Goal: Task Accomplishment & Management: Manage account settings

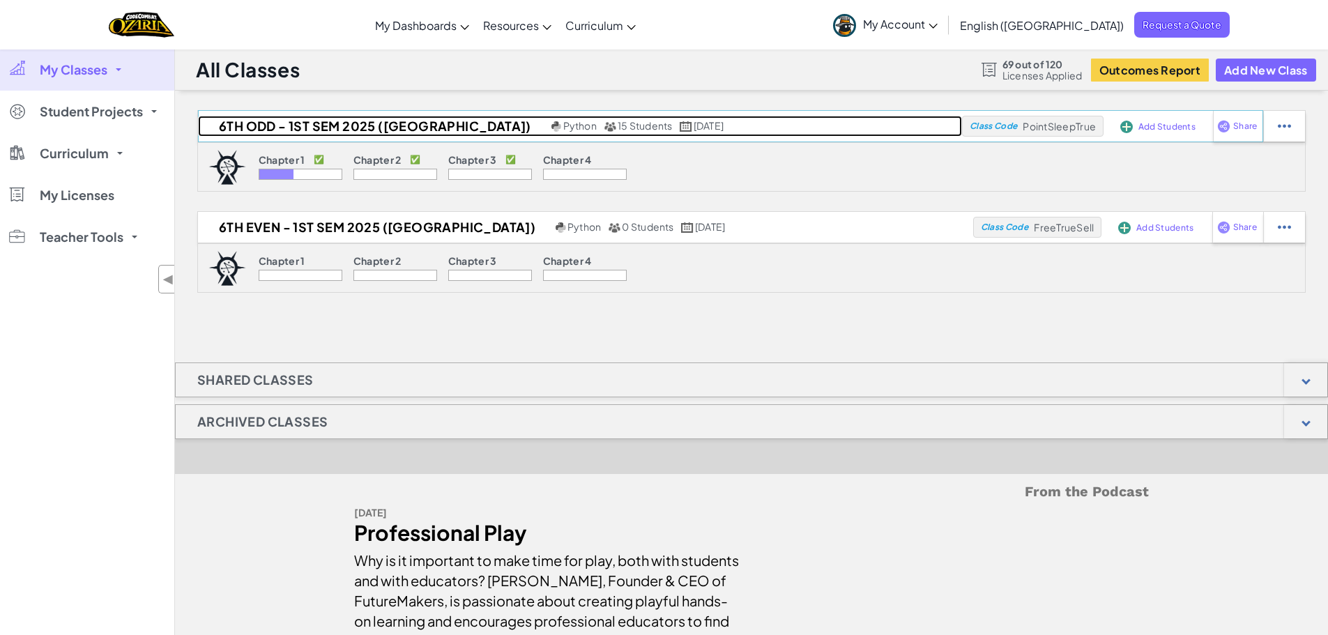
click at [349, 120] on h2 "6th Odd - 1st Sem 2025 ([GEOGRAPHIC_DATA])" at bounding box center [373, 126] width 350 height 21
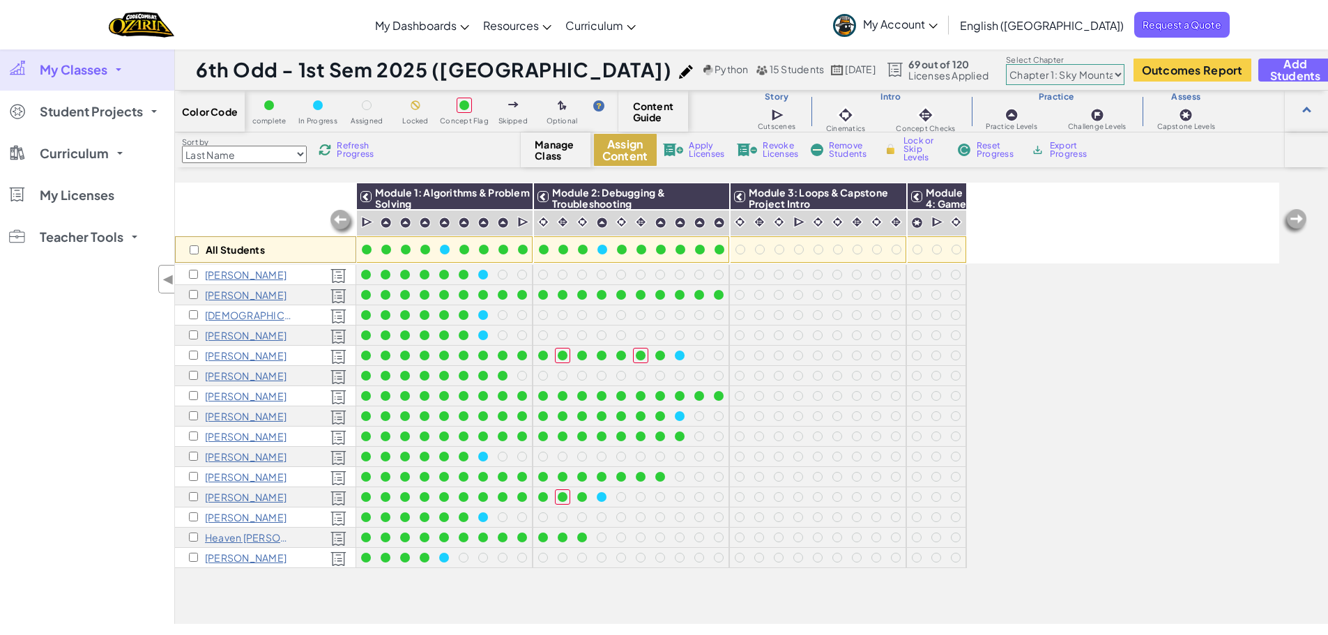
click at [636, 144] on button "Assign Content" at bounding box center [625, 150] width 63 height 32
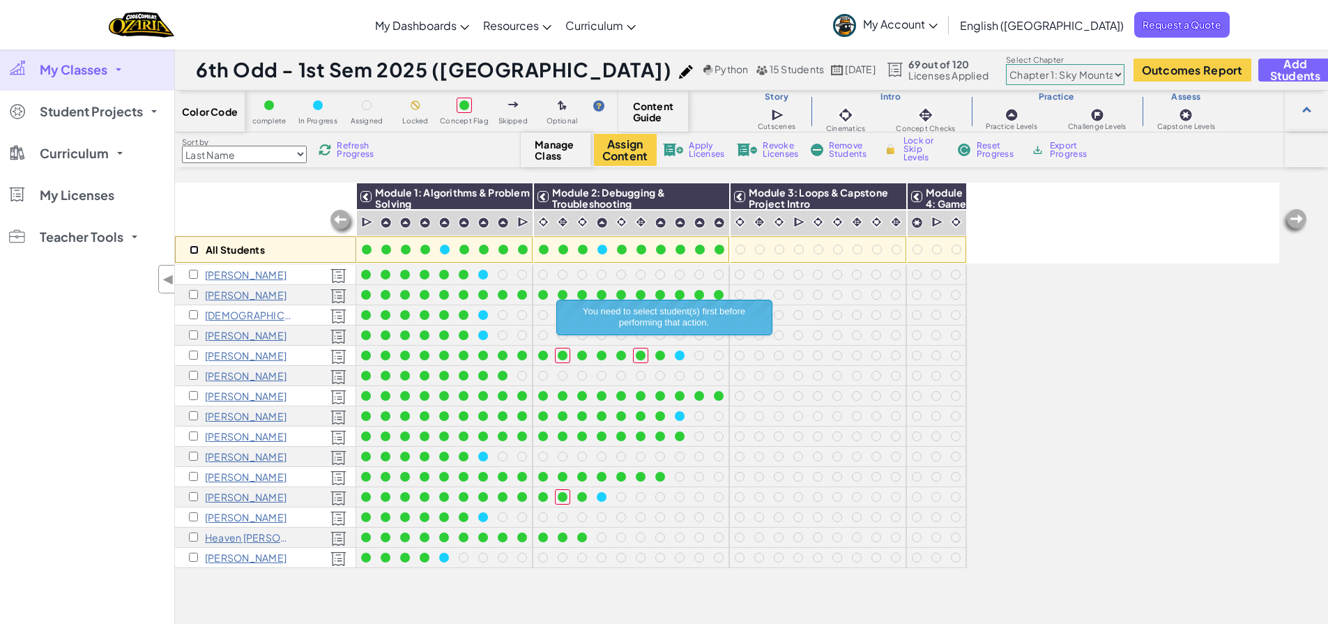
click at [191, 250] on input "checkbox" at bounding box center [194, 249] width 9 height 9
checkbox input "true"
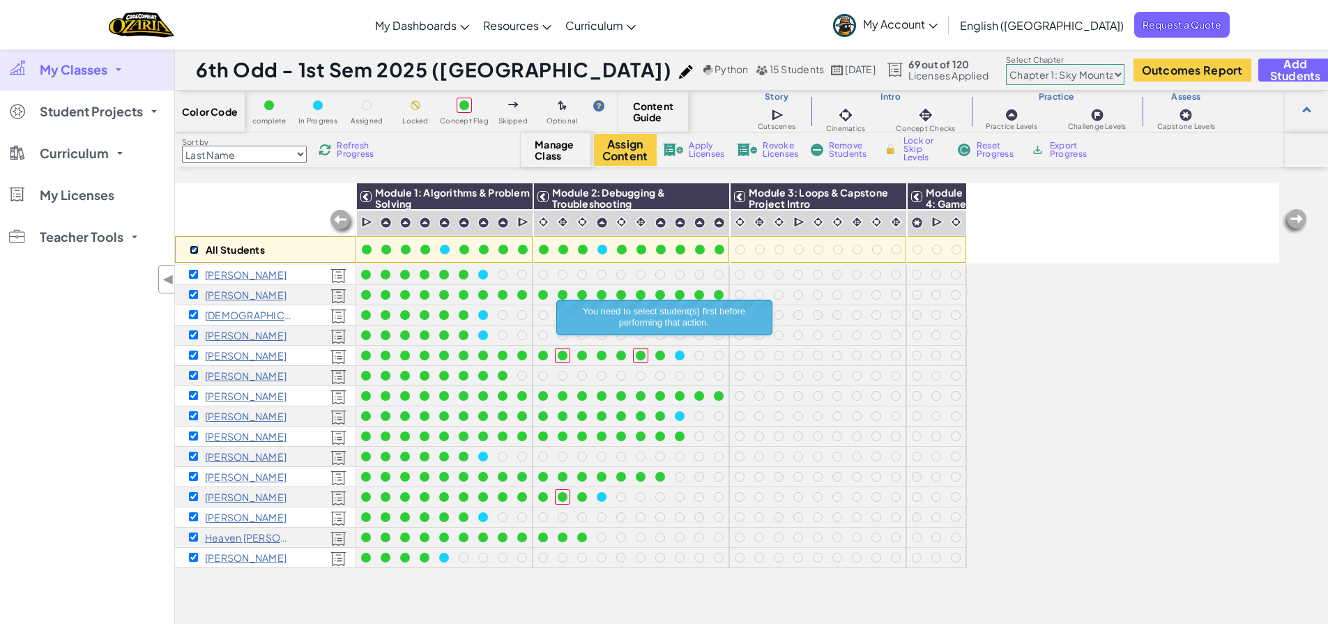
checkbox input "true"
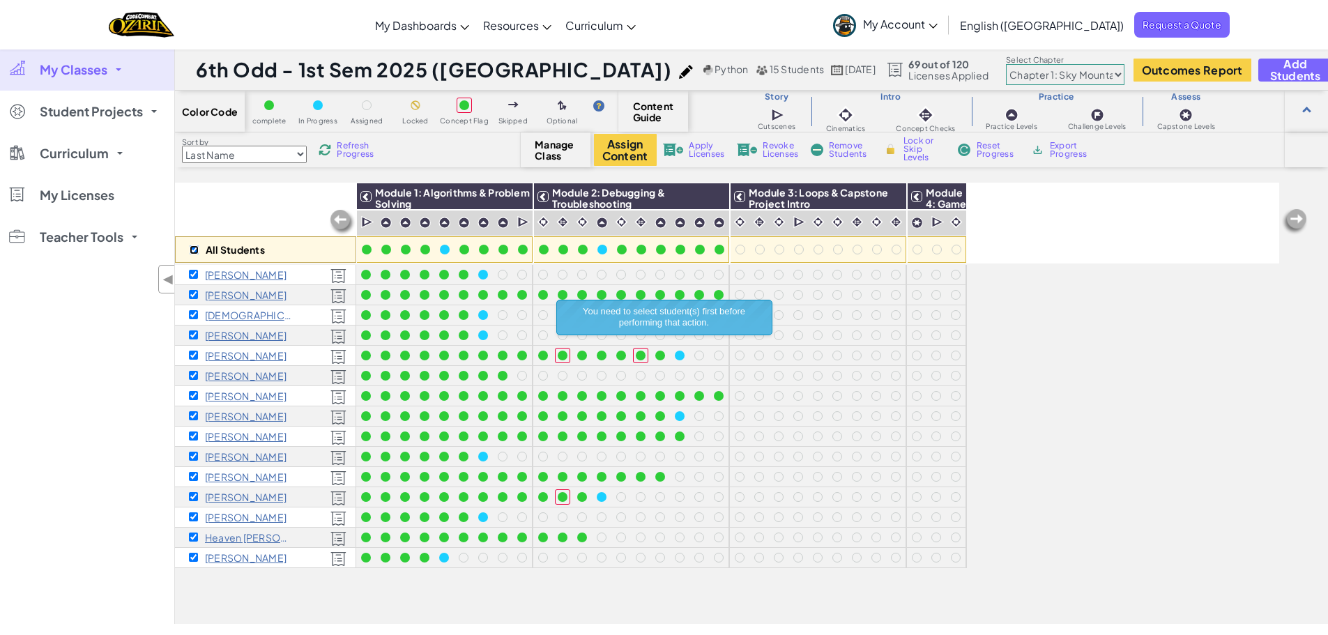
checkbox input "true"
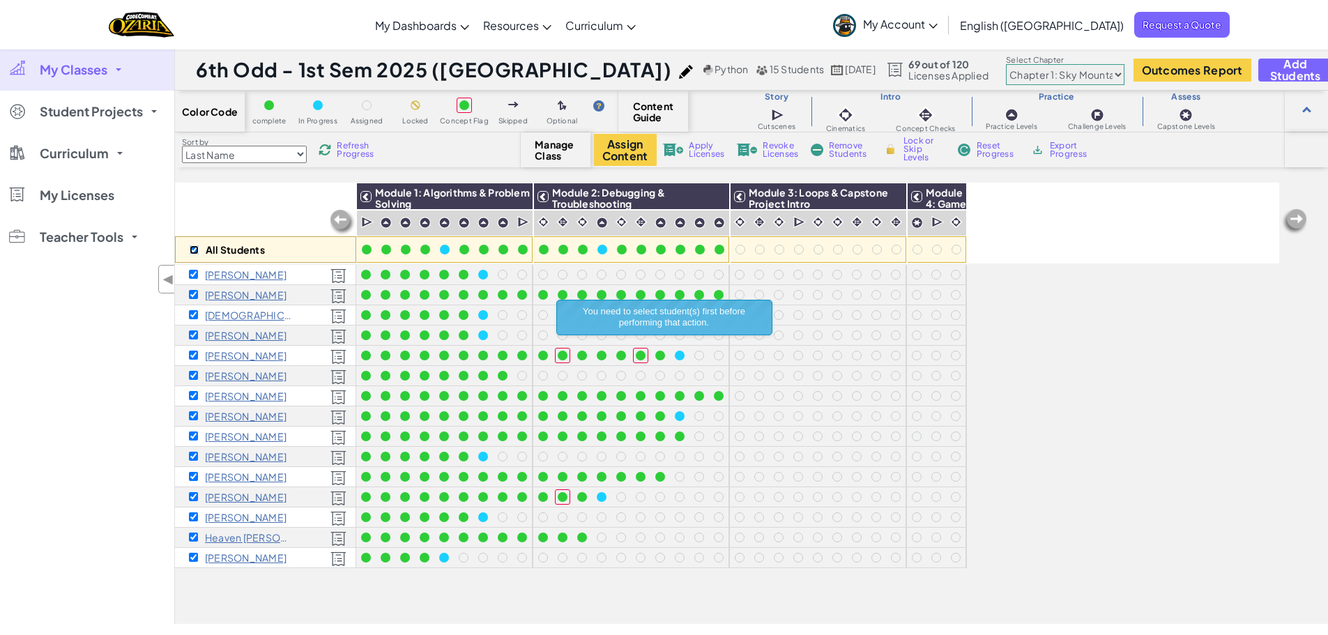
checkbox input "true"
click at [616, 153] on button "Assign Content" at bounding box center [625, 150] width 63 height 32
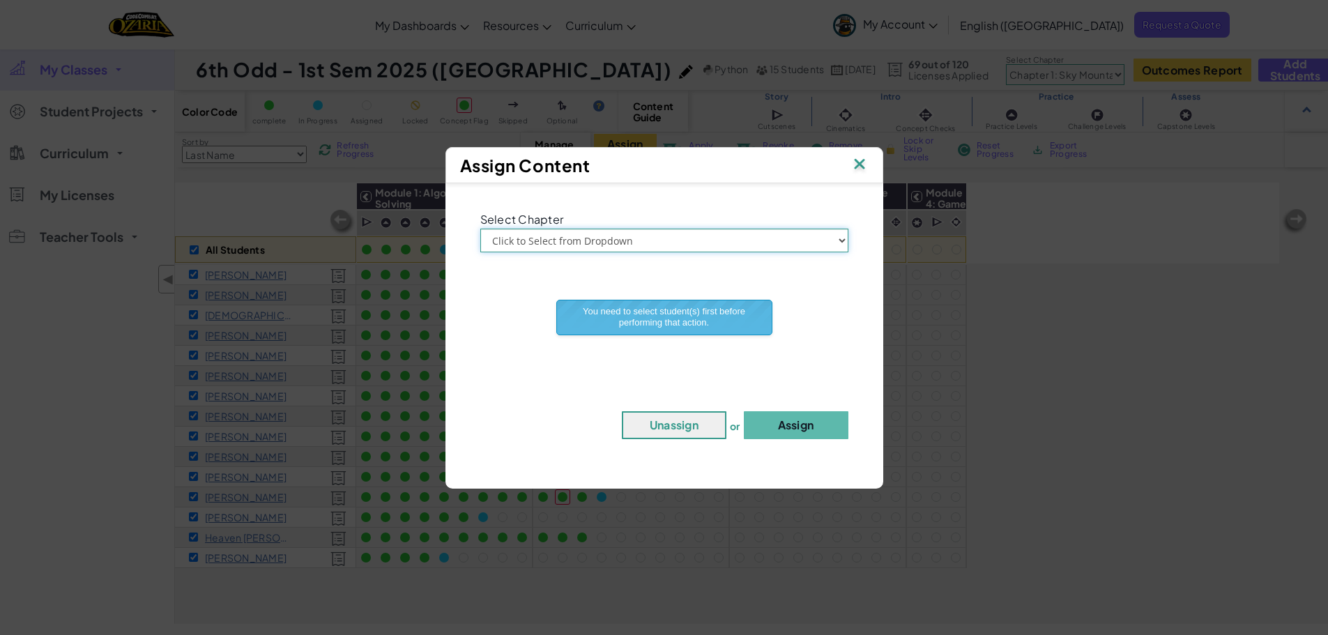
click at [616, 238] on select "Click to Select from Dropdown Chapter 1: Sky Mountain Chapter 2: The Moon Dance…" at bounding box center [664, 241] width 368 height 24
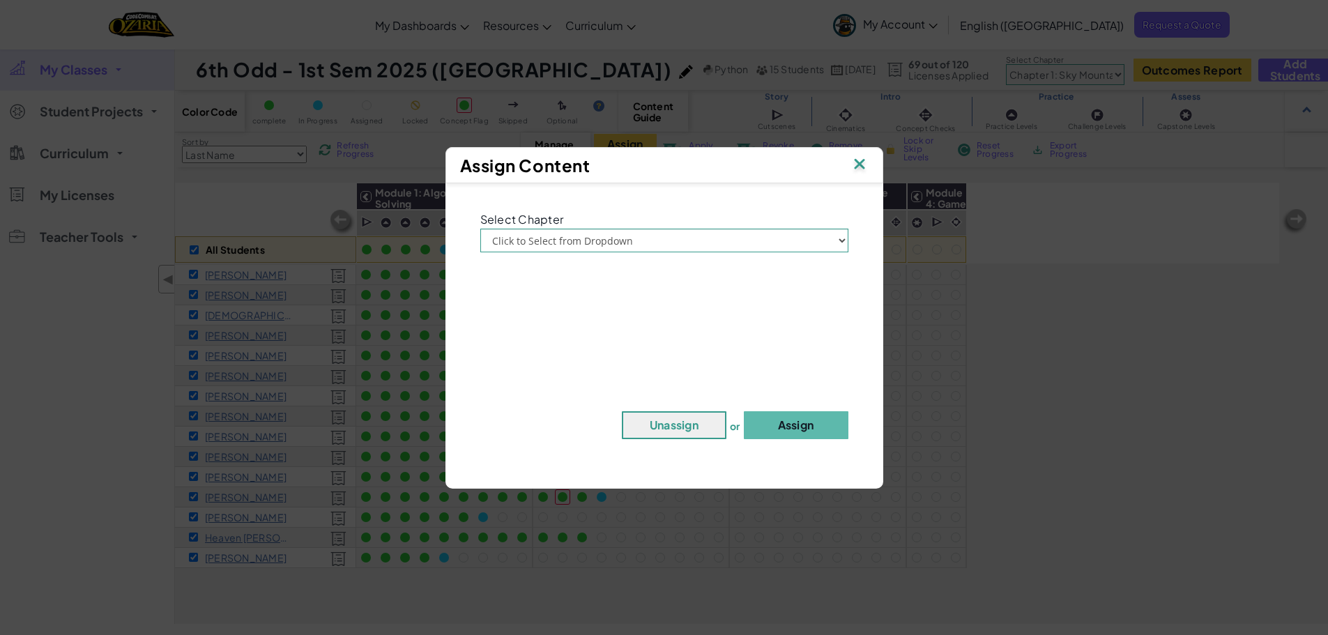
click at [864, 169] on img at bounding box center [859, 165] width 18 height 21
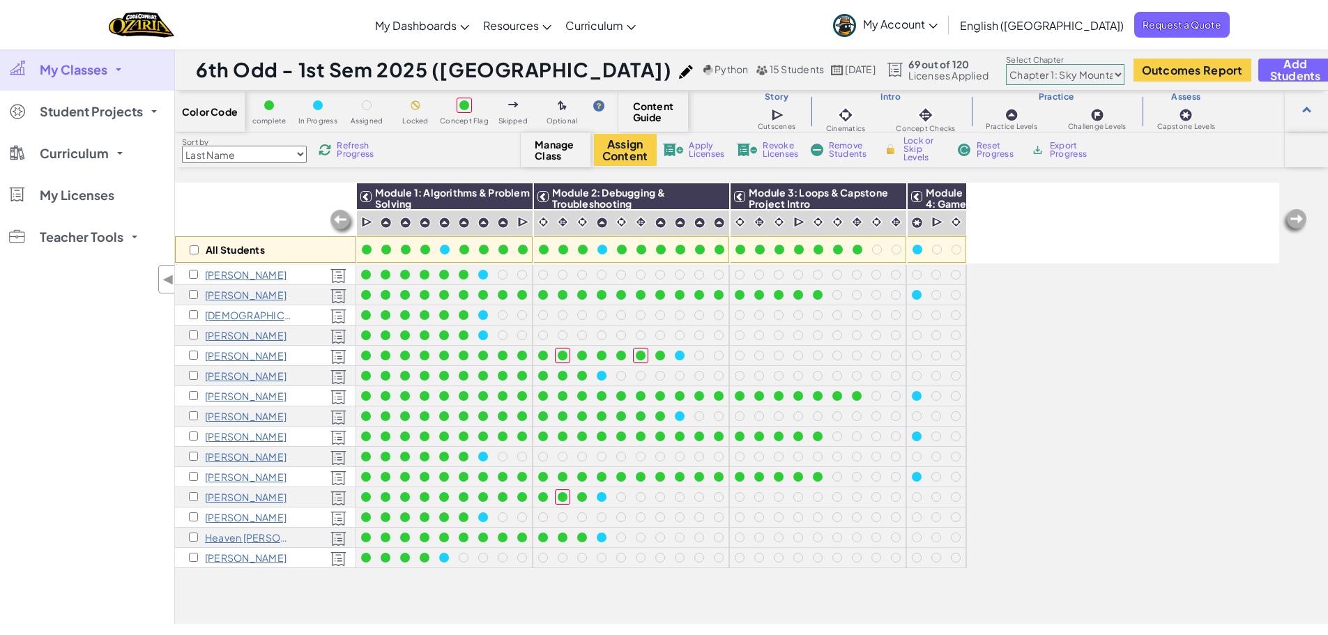
click at [1071, 75] on select "Chapter 1: Sky Mountain Chapter 2: The Moon Dancers Chapter 3: The Phoenix Land…" at bounding box center [1065, 74] width 118 height 21
click at [1006, 64] on select "Chapter 1: Sky Mountain Chapter 2: The Moon Dancers Chapter 3: The Phoenix Land…" at bounding box center [1065, 74] width 118 height 21
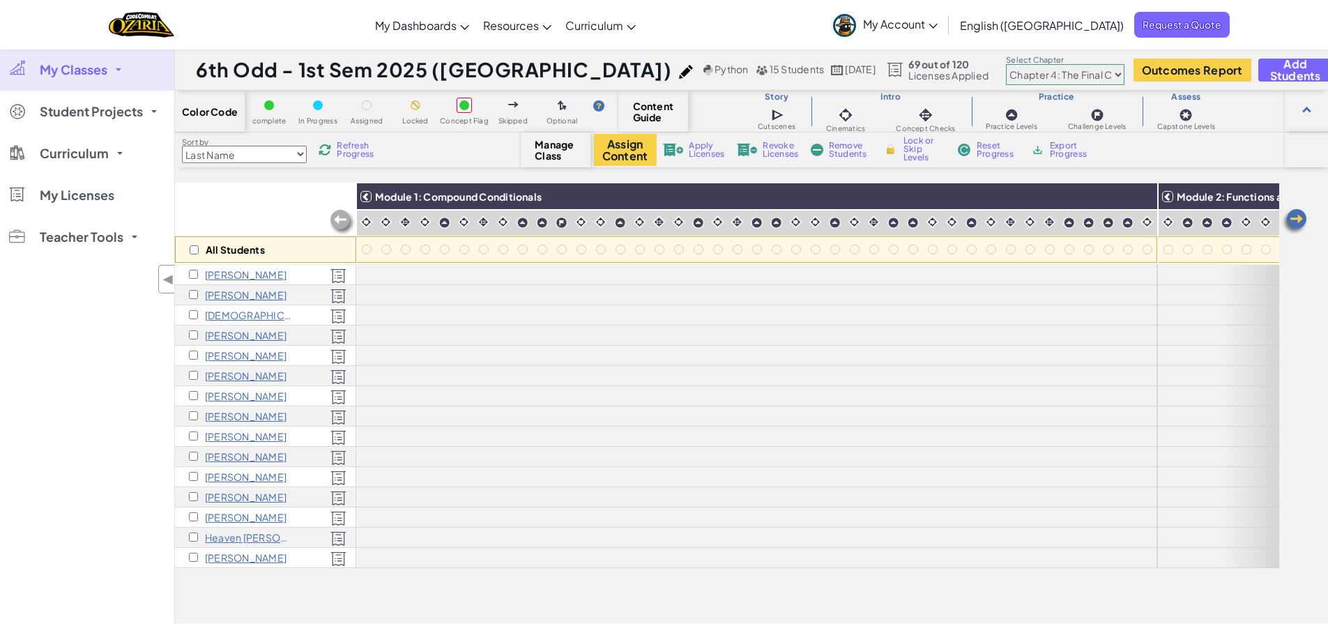
click at [1054, 76] on select "Chapter 1: Sky Mountain Chapter 2: The Moon Dancers Chapter 3: The Phoenix Land…" at bounding box center [1065, 74] width 118 height 21
select select "5d41d731a8d1836b5aa3cba1"
click at [1006, 64] on select "Chapter 1: Sky Mountain Chapter 2: The Moon Dancers Chapter 3: The Phoenix Land…" at bounding box center [1065, 74] width 118 height 21
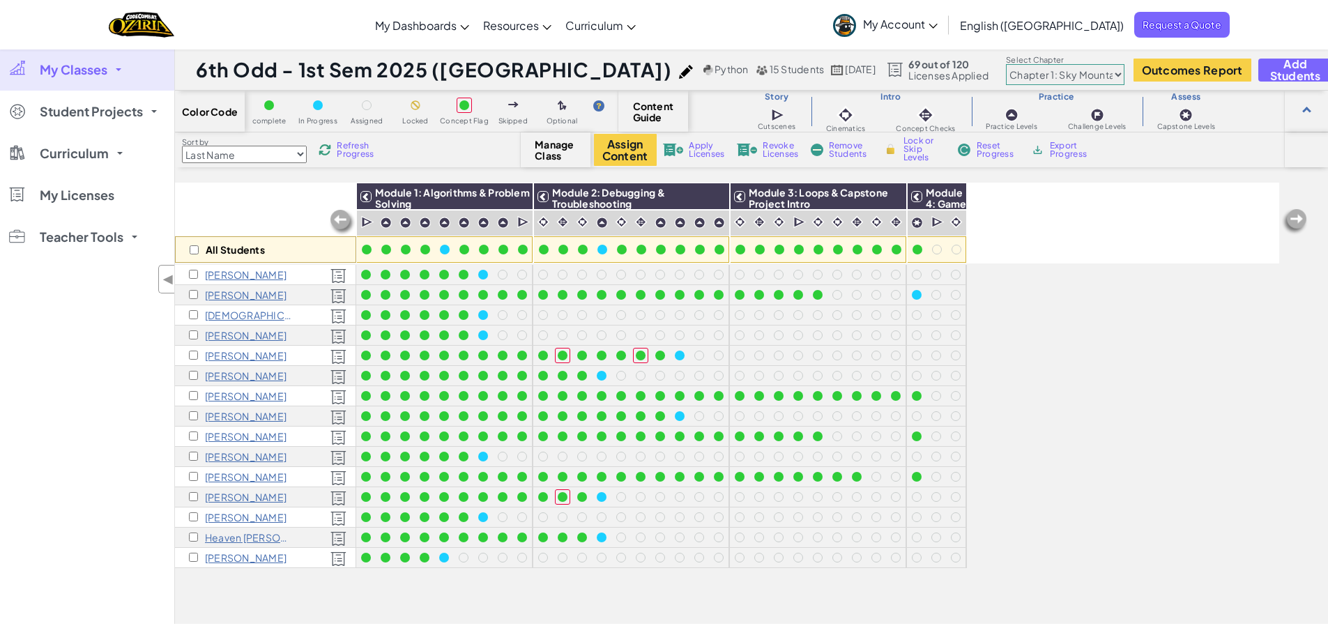
click at [1061, 74] on select "Chapter 1: Sky Mountain Chapter 2: The Moon Dancers Chapter 3: The Phoenix Land…" at bounding box center [1065, 74] width 118 height 21
select select "5f0cb0b7a2492bba0b3520df"
click at [1006, 64] on select "Chapter 1: Sky Mountain Chapter 2: The Moon Dancers Chapter 3: The Phoenix Land…" at bounding box center [1065, 74] width 118 height 21
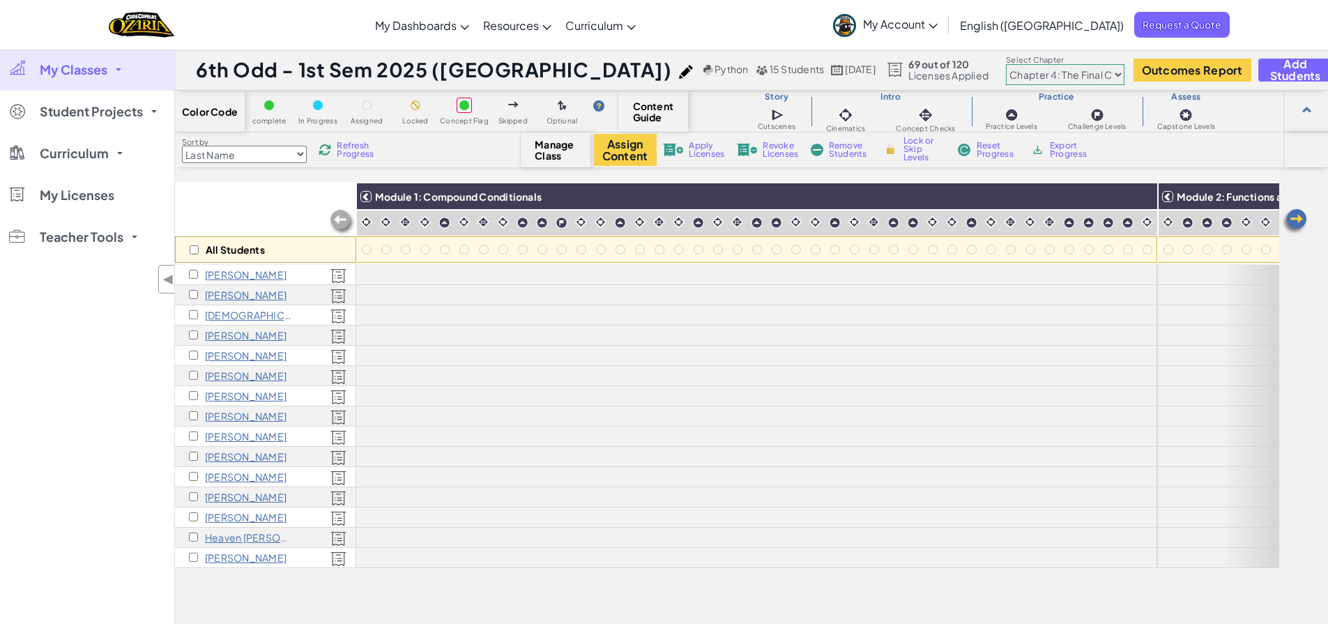
click at [344, 220] on img at bounding box center [342, 222] width 28 height 28
click at [366, 195] on icon at bounding box center [366, 197] width 10 height 10
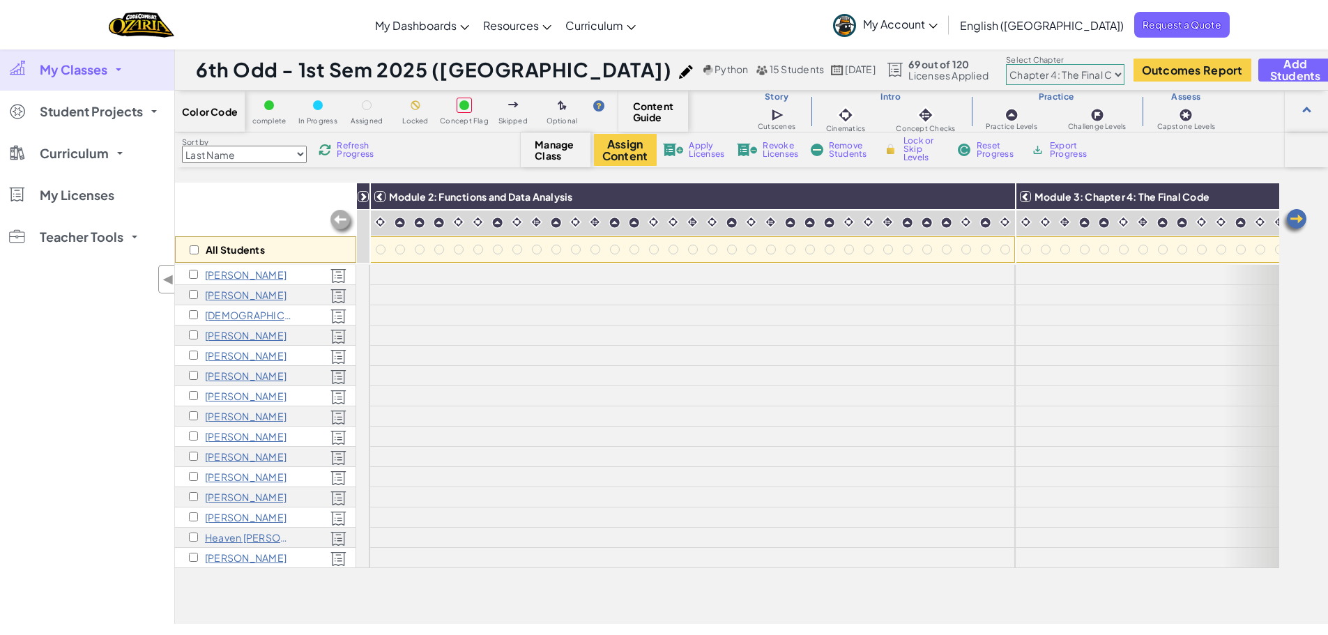
click at [362, 198] on icon at bounding box center [363, 197] width 10 height 10
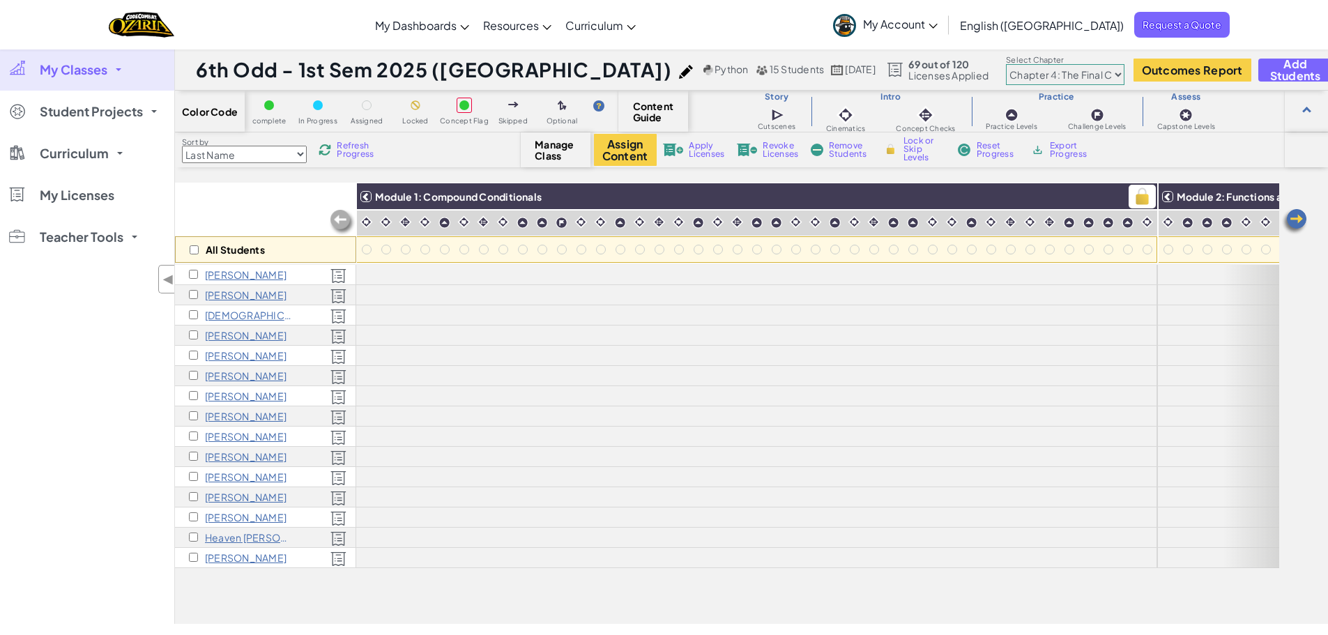
click at [362, 198] on icon at bounding box center [366, 197] width 10 height 10
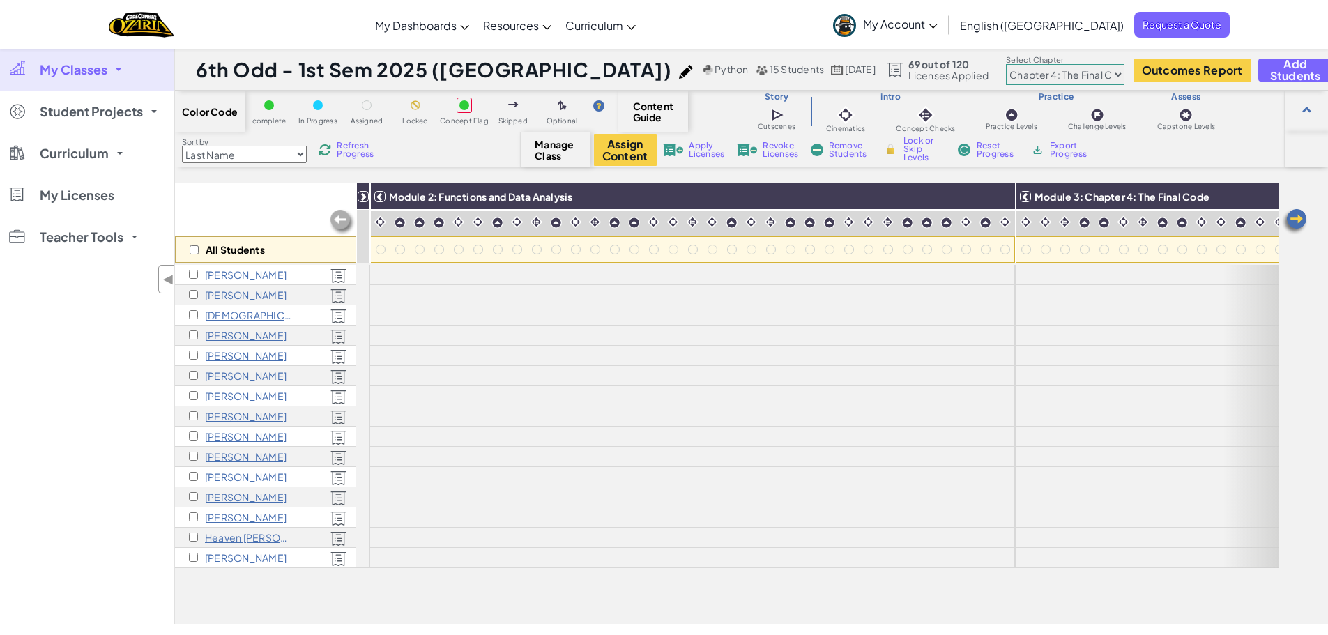
click at [362, 198] on icon at bounding box center [363, 197] width 10 height 10
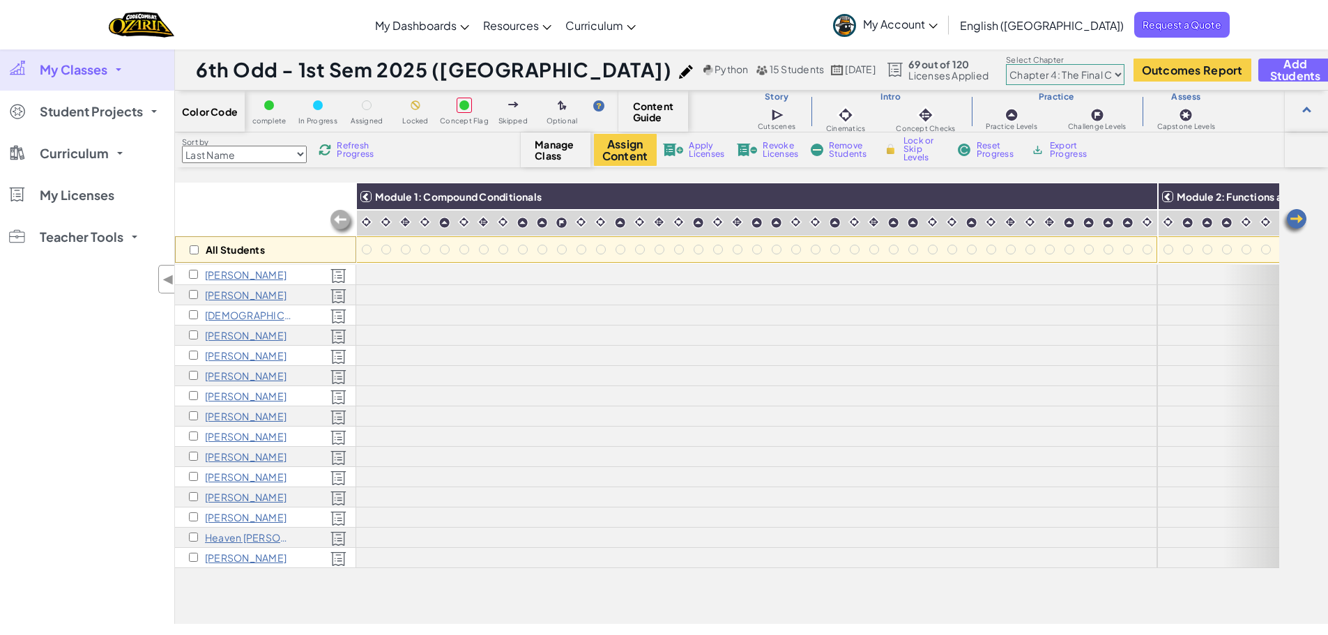
click at [1006, 77] on select "Chapter 1: Sky Mountain Chapter 2: The Moon Dancers Chapter 3: The Phoenix Land…" at bounding box center [1065, 74] width 118 height 21
